Goal: Information Seeking & Learning: Check status

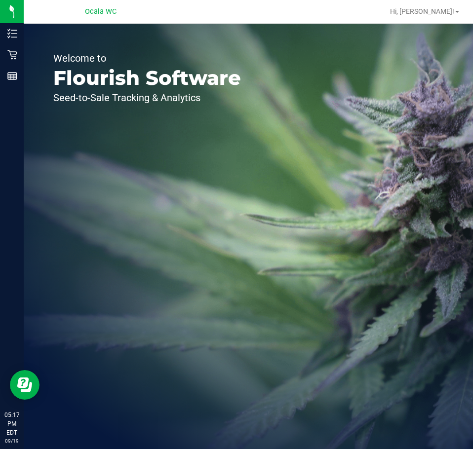
click at [16, 61] on div "Retail" at bounding box center [13, 55] width 21 height 20
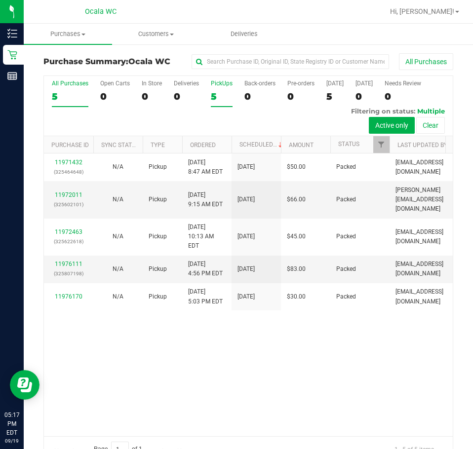
click at [215, 97] on div "5" at bounding box center [222, 96] width 22 height 11
click at [0, 0] on input "PickUps 5" at bounding box center [0, 0] width 0 height 0
click at [121, 405] on div "11971432 (325464648) N/A Pickup [DATE] 8:47 AM EDT 9/19/2025 $50.00 Packed [EMA…" at bounding box center [248, 294] width 408 height 283
click at [166, 396] on div "11971432 (325464648) N/A Pickup [DATE] 8:47 AM EDT 9/19/2025 $50.00 Packed [EMA…" at bounding box center [248, 294] width 408 height 283
click at [165, 393] on div "11971432 (325464648) N/A Pickup [DATE] 8:47 AM EDT 9/19/2025 $50.00 Packed [EMA…" at bounding box center [248, 294] width 408 height 283
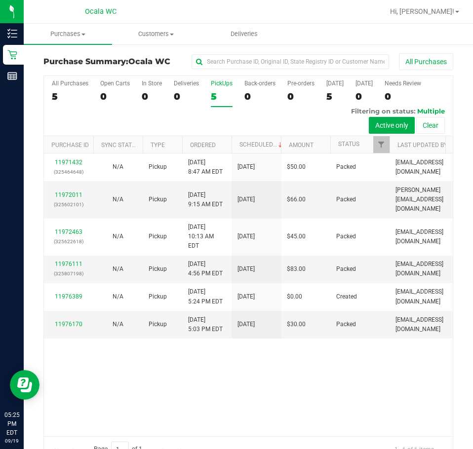
click at [251, 405] on div "11971432 (325464648) N/A Pickup [DATE] 8:47 AM EDT 9/19/2025 $50.00 Packed [EMA…" at bounding box center [248, 294] width 408 height 283
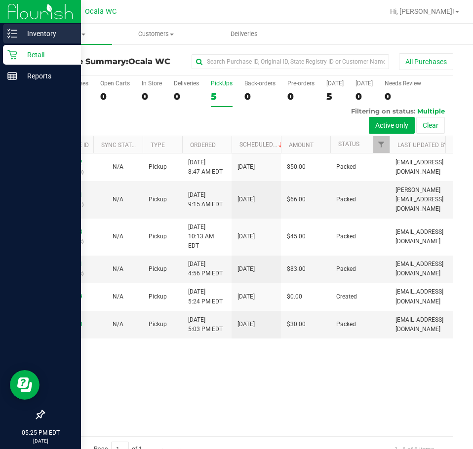
click at [9, 33] on icon at bounding box center [12, 34] width 10 height 10
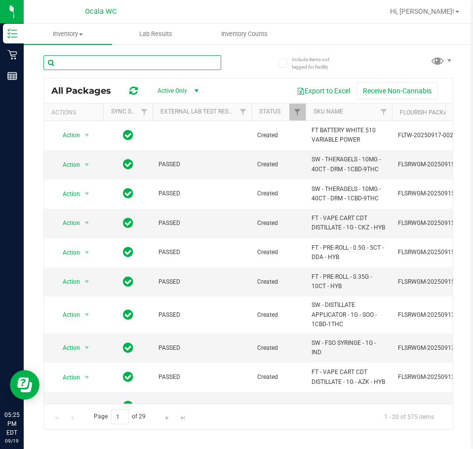
click at [136, 63] on input "text" at bounding box center [132, 62] width 178 height 15
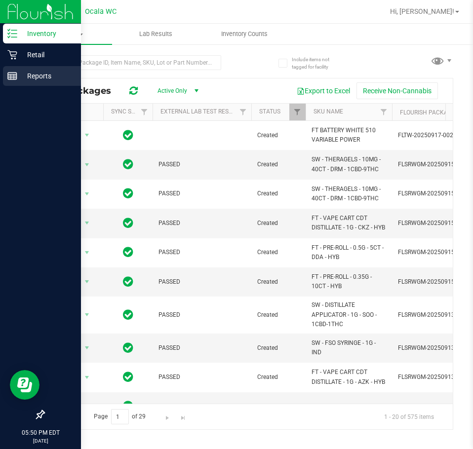
click at [14, 77] on line at bounding box center [14, 76] width 0 height 5
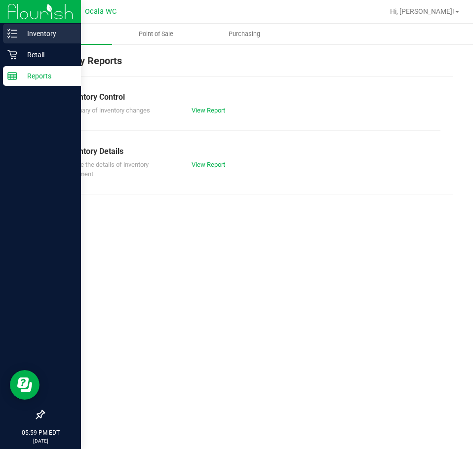
drag, startPoint x: 18, startPoint y: 31, endPoint x: 28, endPoint y: 37, distance: 11.1
click at [18, 31] on p "Inventory" at bounding box center [46, 34] width 59 height 12
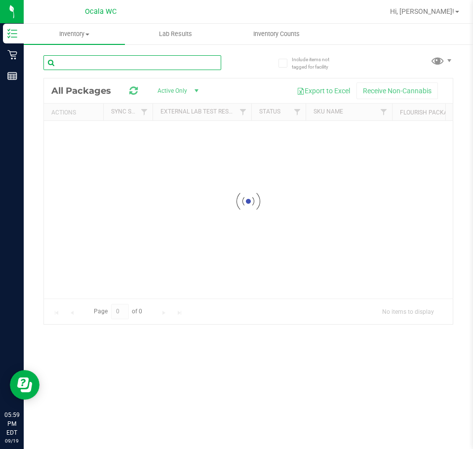
click at [96, 66] on input "text" at bounding box center [132, 62] width 178 height 15
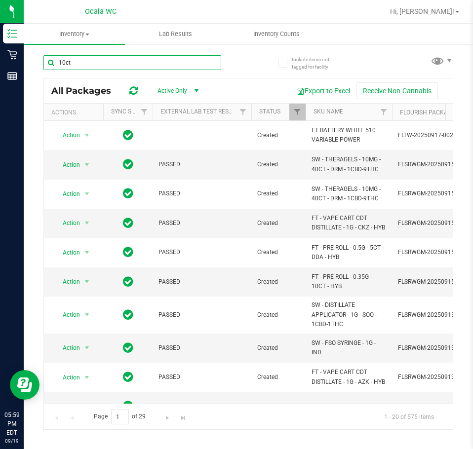
type input "10ct"
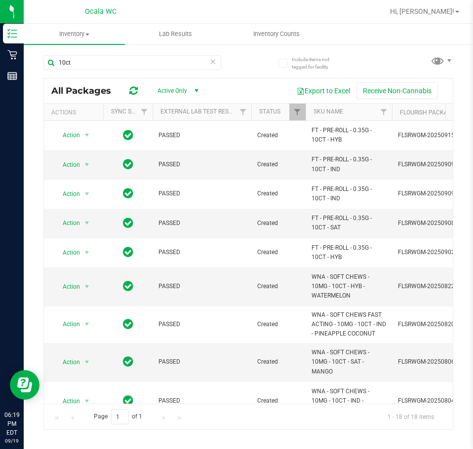
click at [214, 60] on icon at bounding box center [212, 61] width 7 height 12
